Goal: Information Seeking & Learning: Learn about a topic

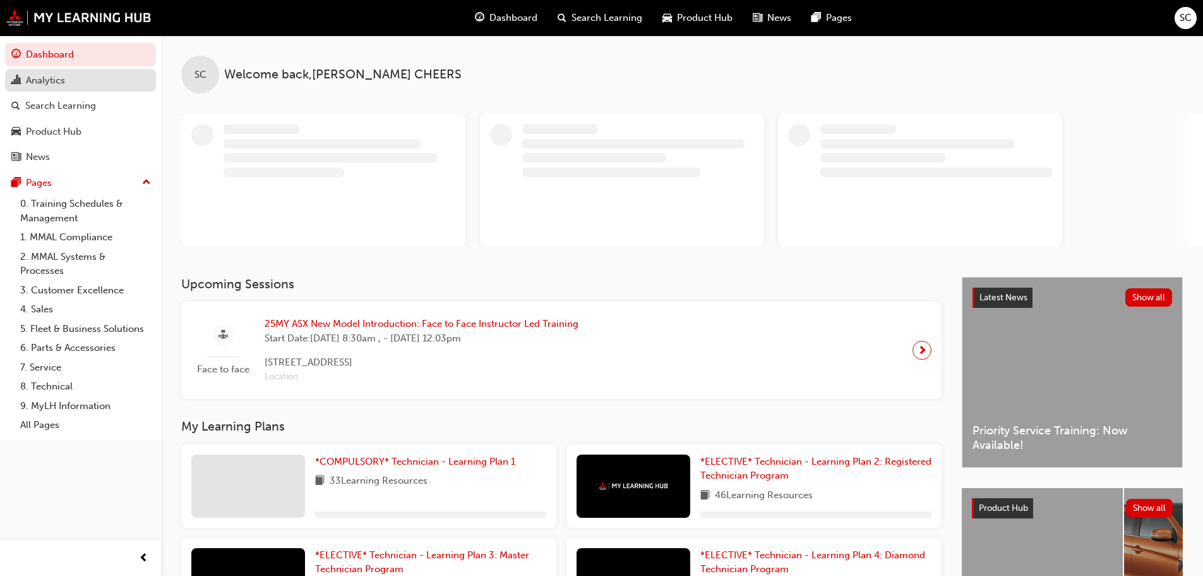
click at [43, 84] on div "Analytics" at bounding box center [45, 80] width 39 height 15
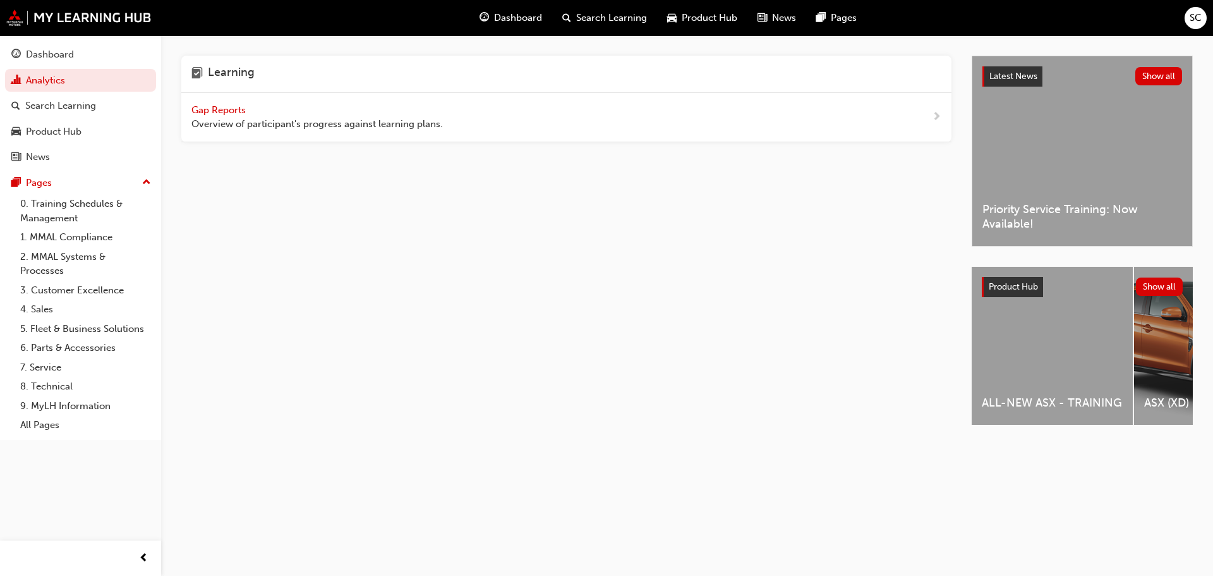
click at [196, 105] on span "Gap Reports" at bounding box center [219, 109] width 57 height 11
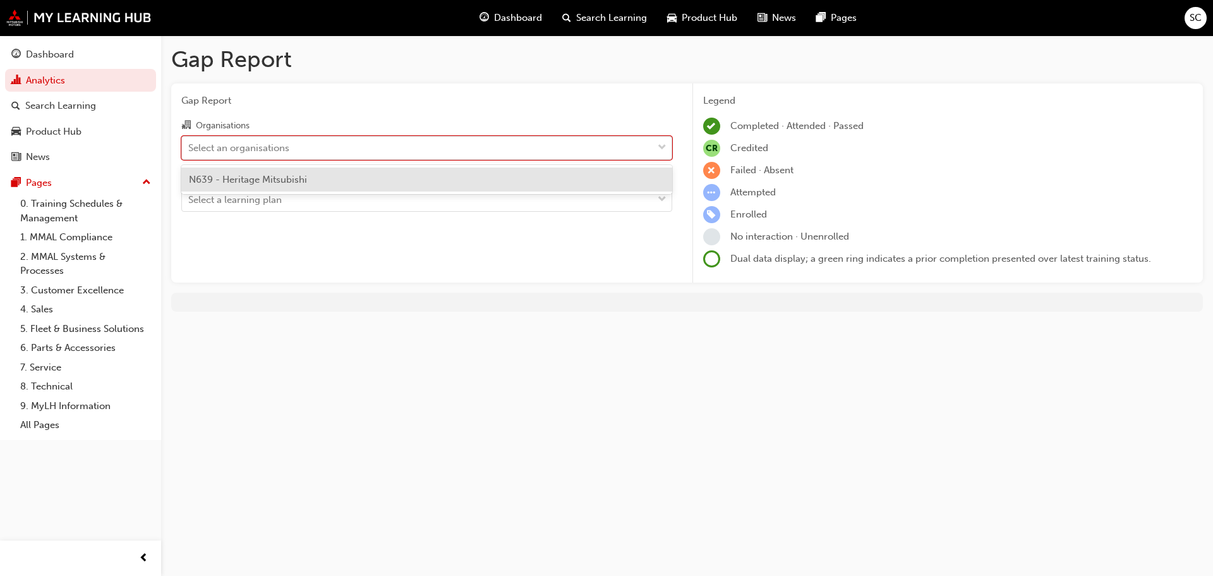
click at [411, 147] on div "Select an organisations" at bounding box center [417, 147] width 471 height 22
click at [190, 147] on input "Organisations option N639 - Heritage Mitsubishi focused, 1 of 1. 1 result avail…" at bounding box center [188, 147] width 1 height 11
drag, startPoint x: 287, startPoint y: 178, endPoint x: 290, endPoint y: 201, distance: 23.0
click at [287, 178] on span "N639 - Heritage Mitsubishi" at bounding box center [248, 179] width 118 height 11
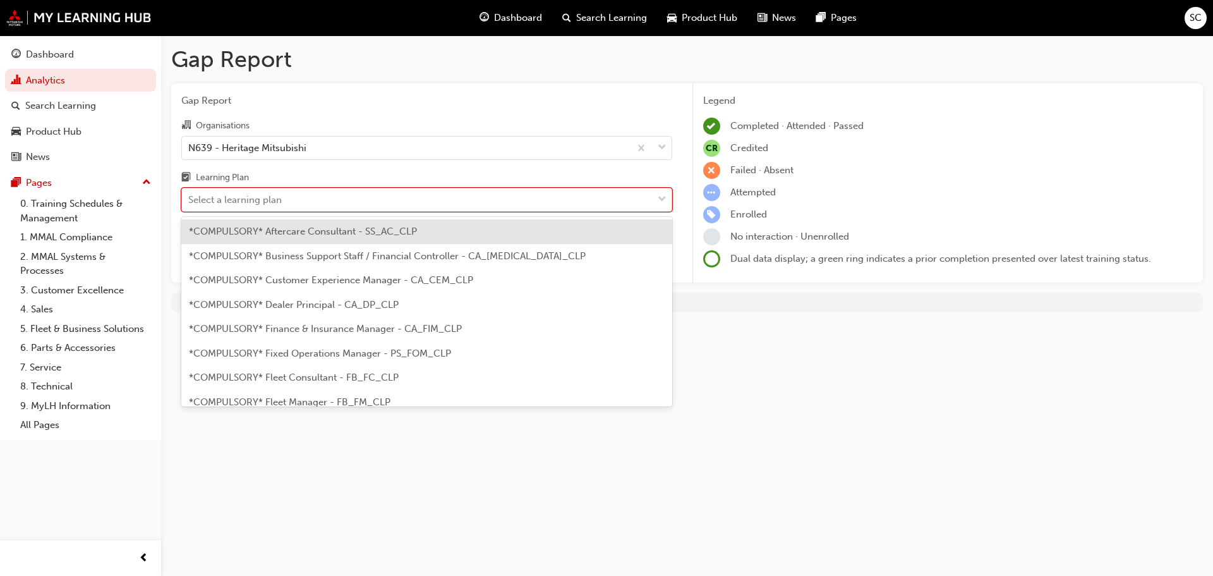
click at [281, 196] on div "Select a learning plan" at bounding box center [235, 200] width 94 height 15
click at [190, 196] on input "Learning Plan option *COMPULSORY* Aftercare Consultant - SS_AC_CLP focused, 1 o…" at bounding box center [188, 199] width 1 height 11
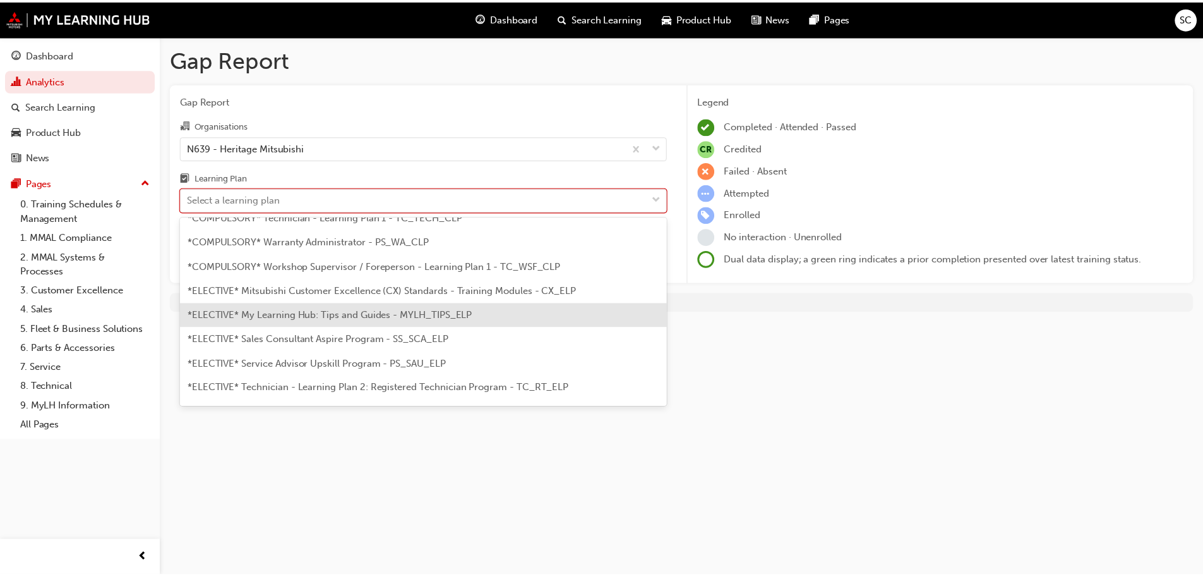
scroll to position [505, 0]
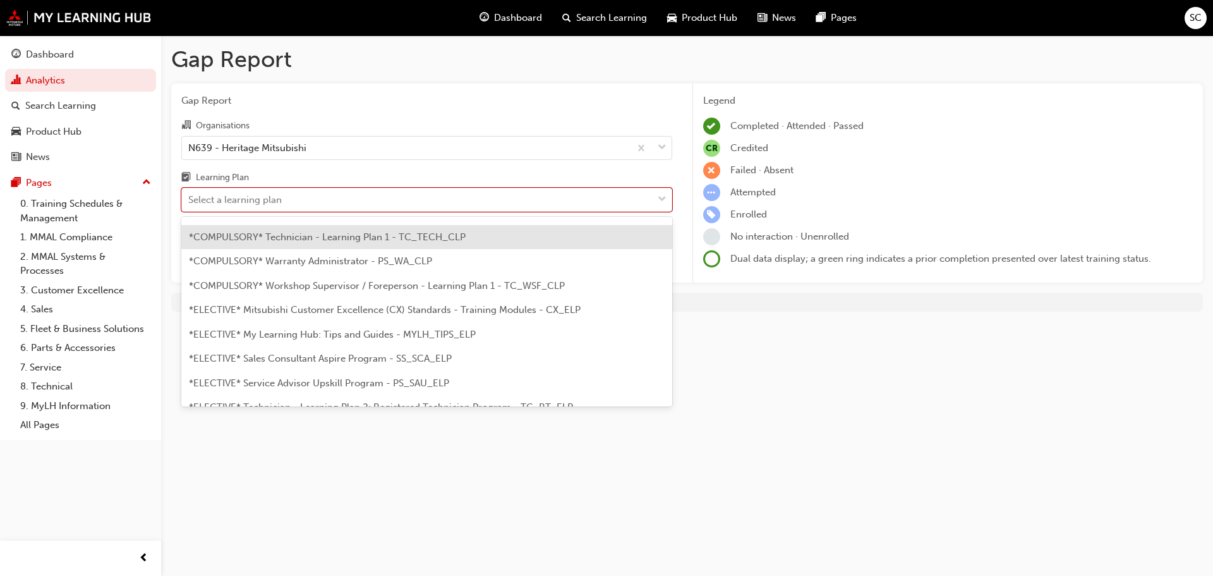
click at [368, 236] on span "*COMPULSORY* Technician - Learning Plan 1 - TC_TECH_CLP" at bounding box center [327, 236] width 277 height 11
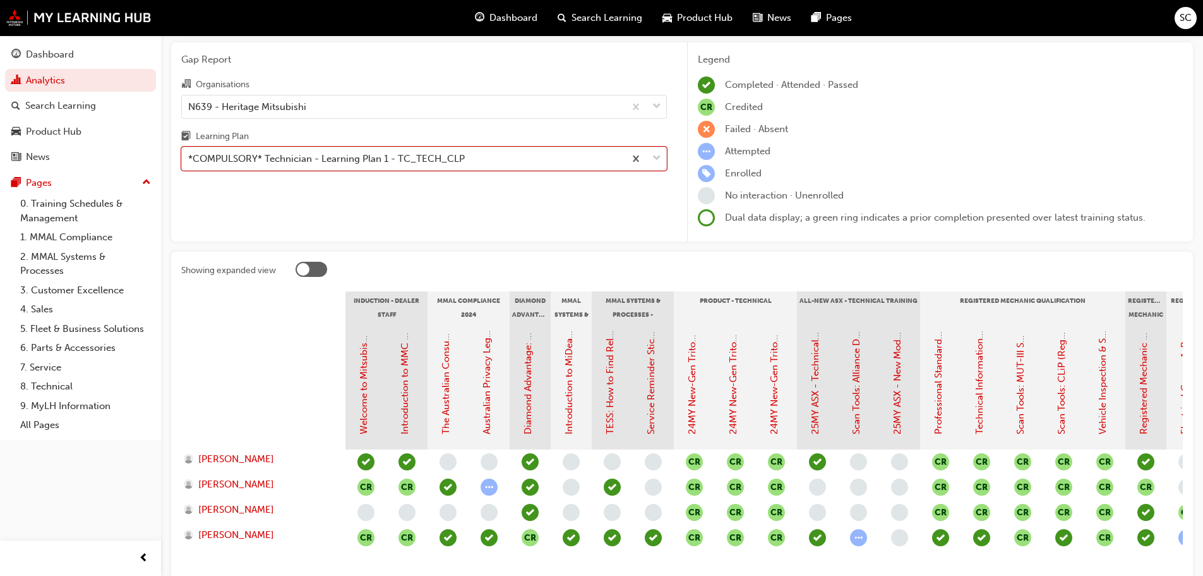
scroll to position [63, 0]
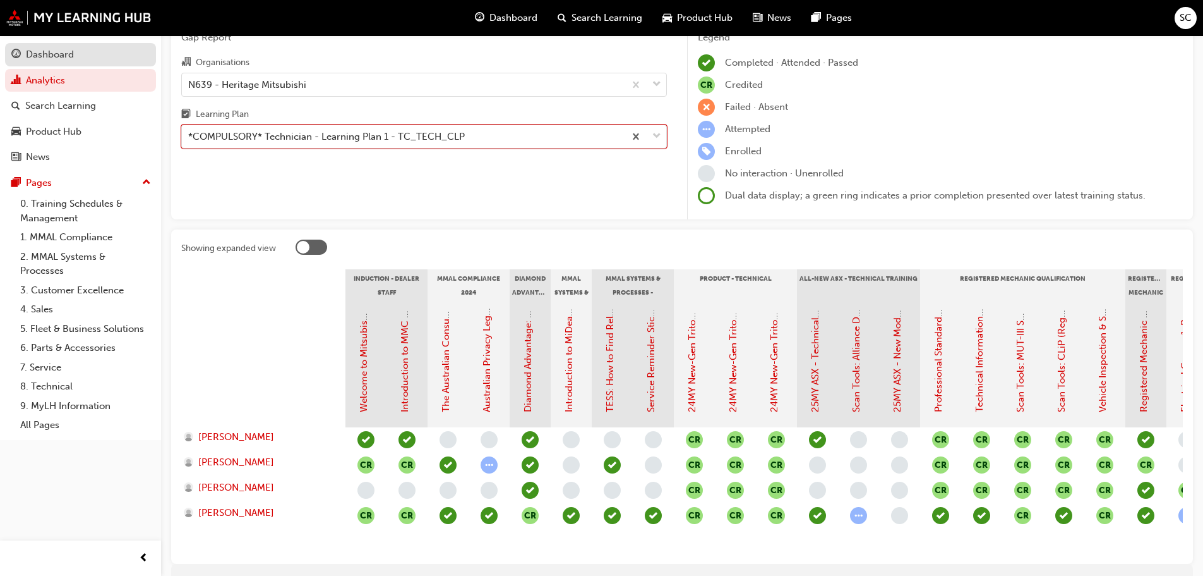
click at [48, 52] on div "Dashboard" at bounding box center [50, 54] width 48 height 15
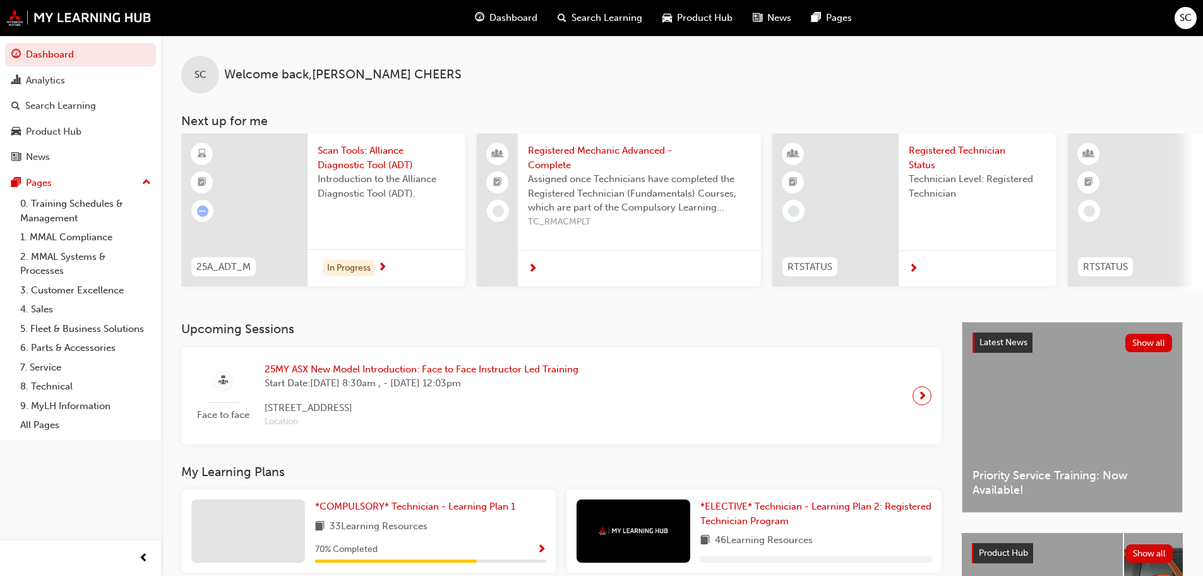
click at [1022, 435] on div "Latest News Show all Priority Service Training: Now Available!" at bounding box center [1073, 417] width 220 height 190
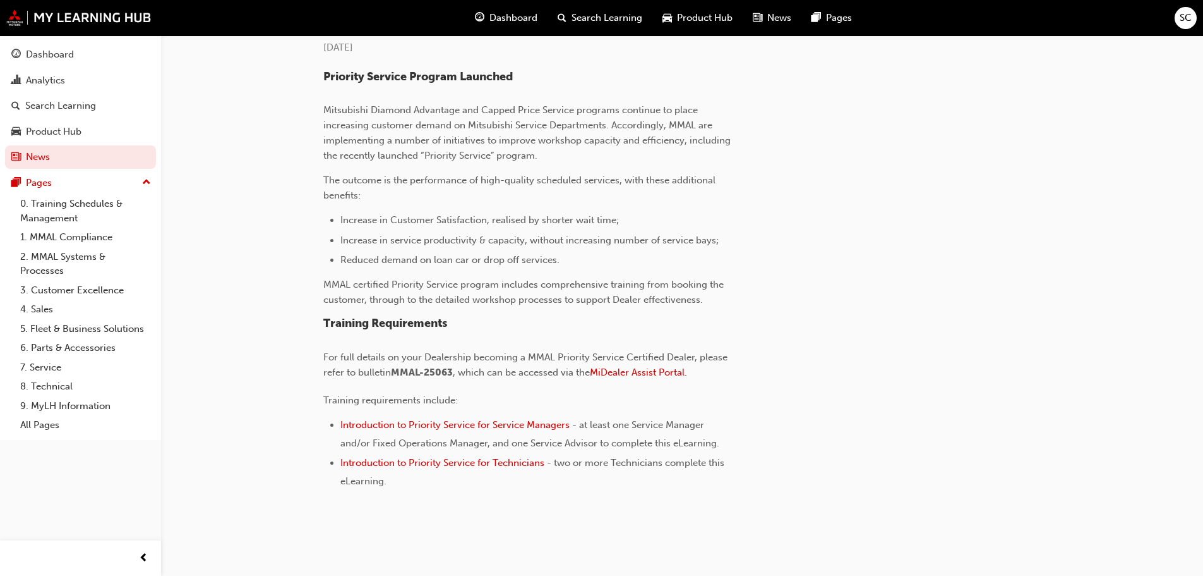
scroll to position [335, 0]
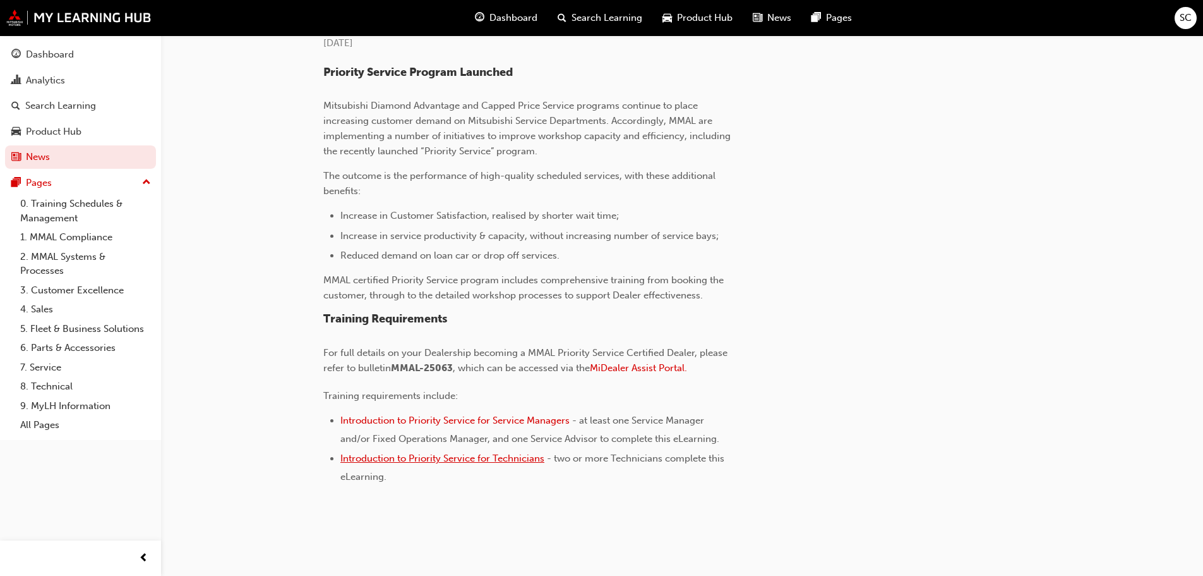
click at [478, 461] on span "Introduction to Priority Service for Technicians" at bounding box center [443, 457] width 204 height 11
